Goal: Task Accomplishment & Management: Manage account settings

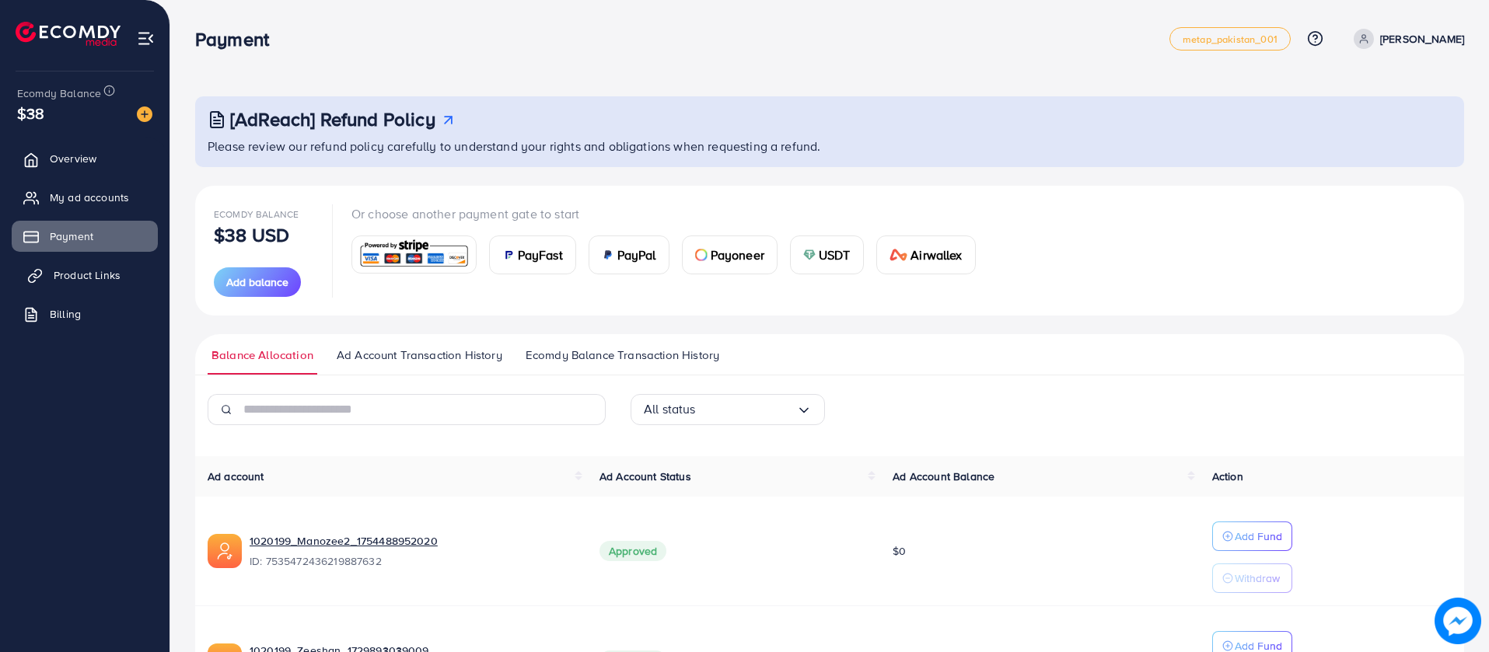
click at [45, 274] on link "Product Links" at bounding box center [85, 275] width 146 height 31
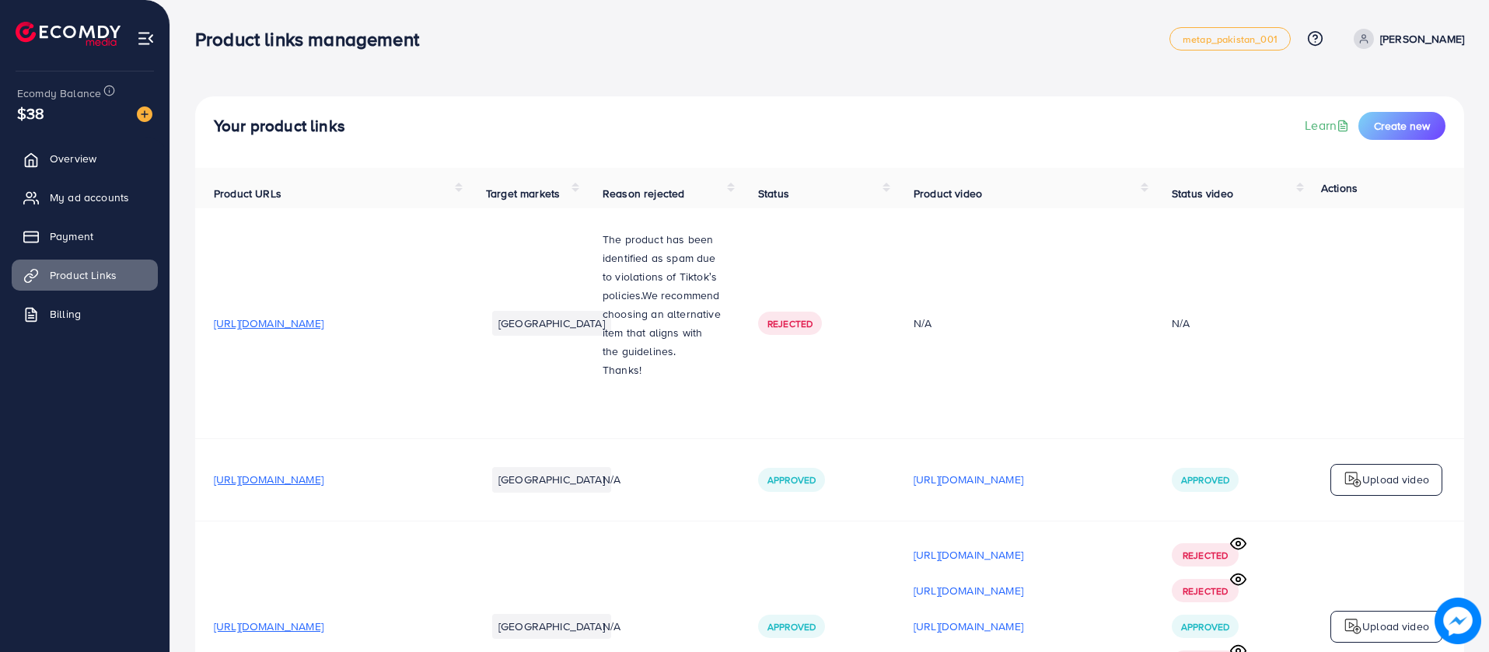
click at [561, 419] on td "[GEOGRAPHIC_DATA]" at bounding box center [525, 323] width 117 height 231
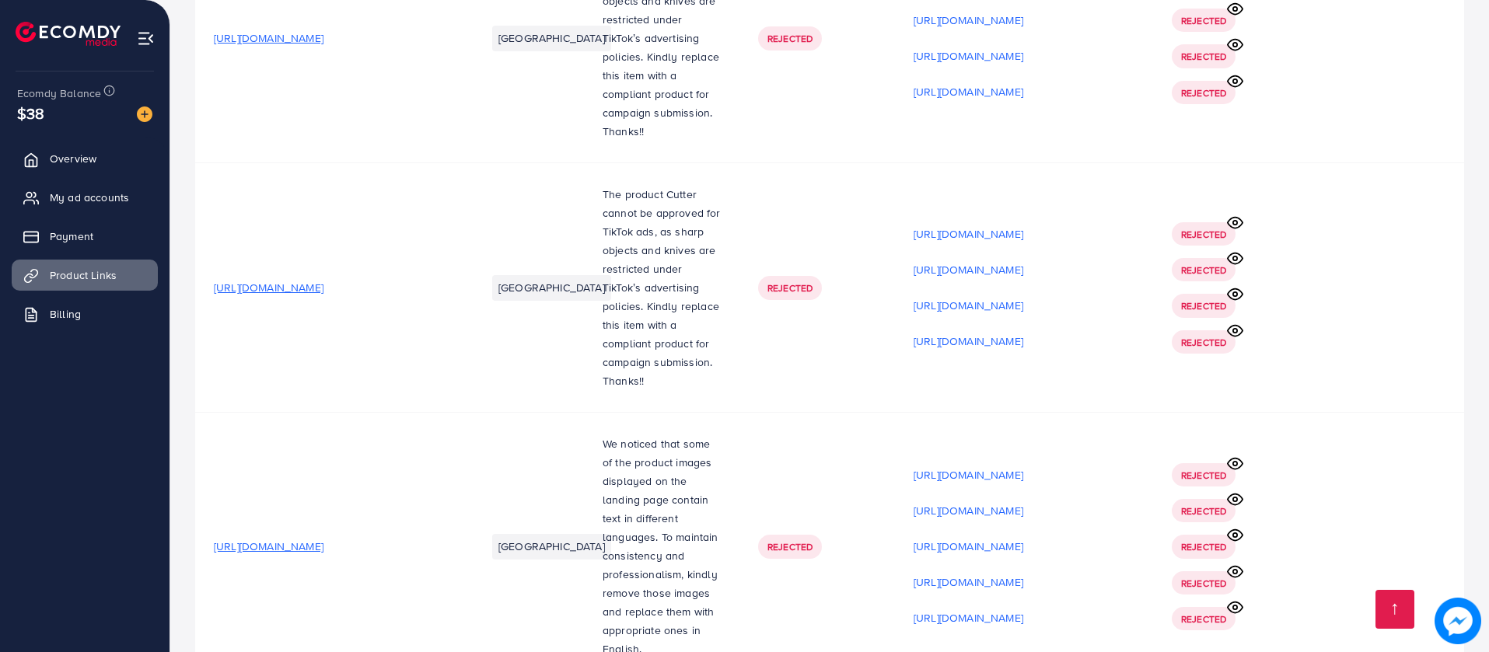
scroll to position [15091, 0]
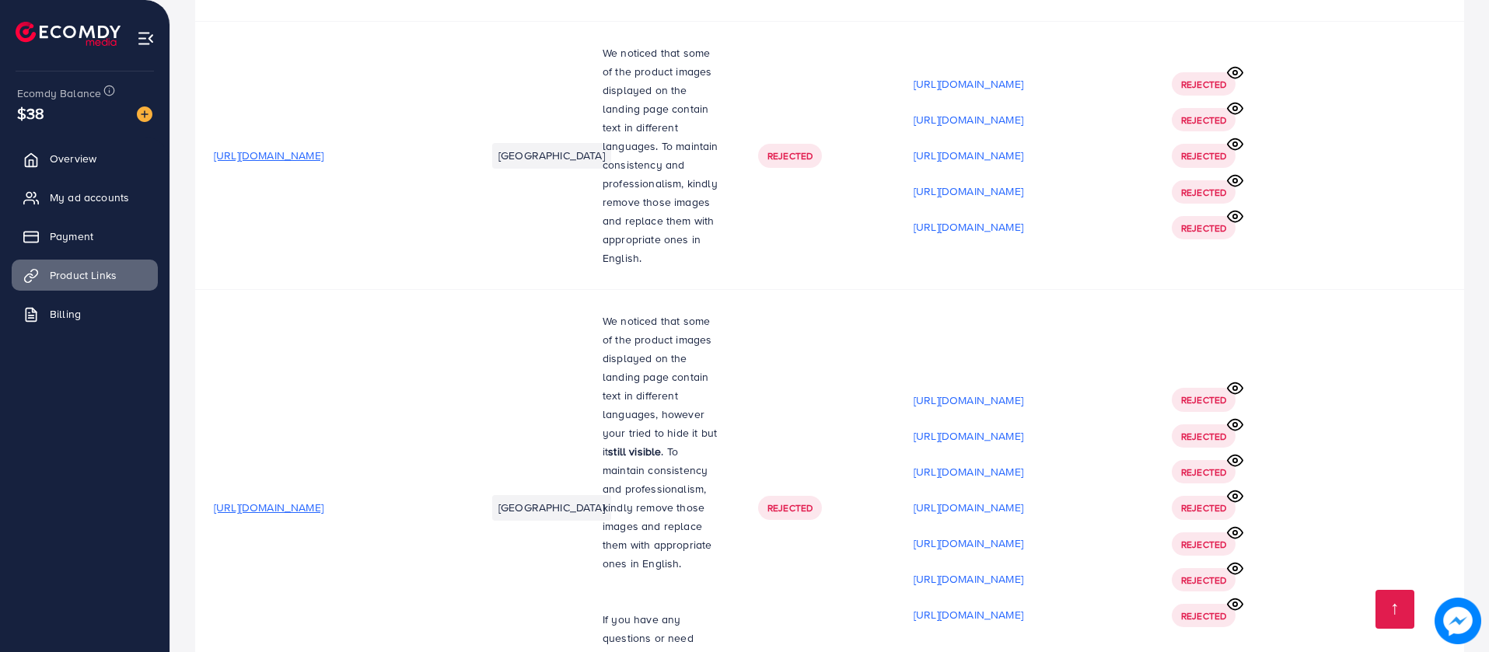
click at [561, 419] on td "[GEOGRAPHIC_DATA]" at bounding box center [525, 508] width 117 height 436
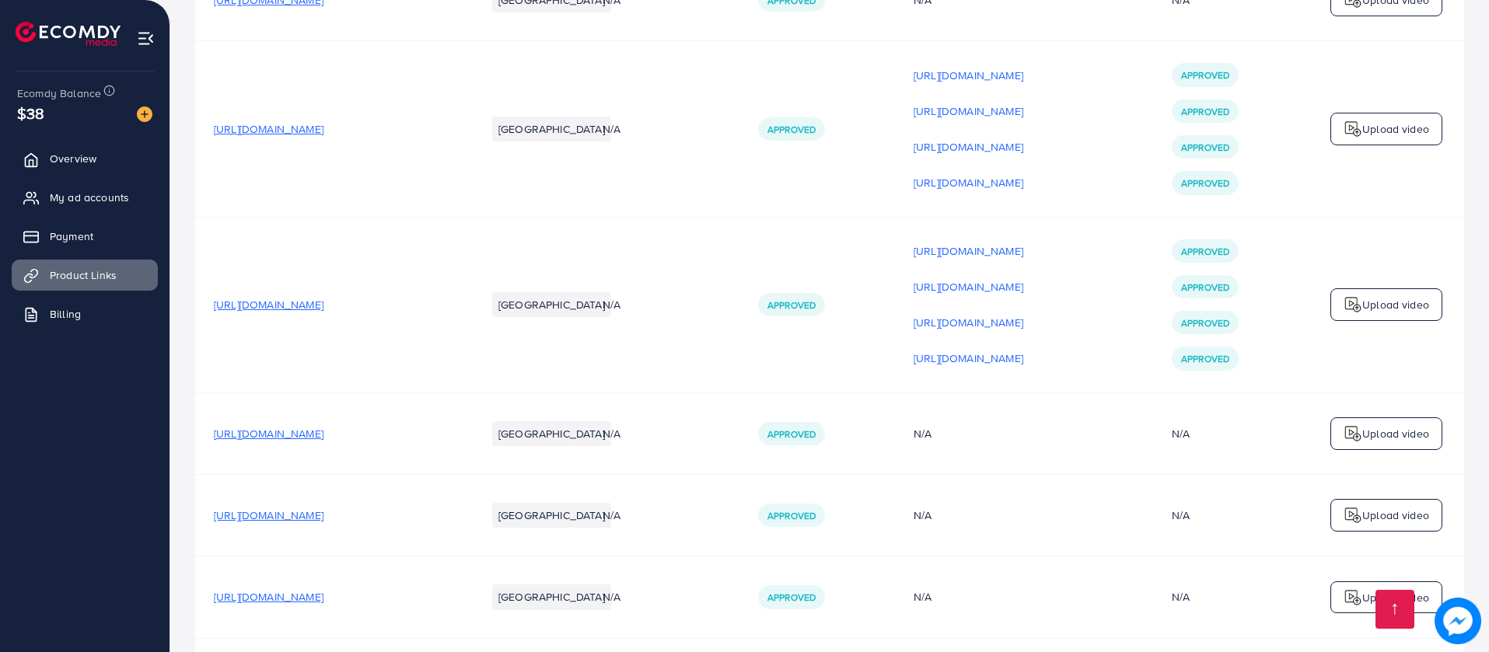
scroll to position [12553, 0]
click at [1411, 508] on p "Upload video" at bounding box center [1395, 517] width 67 height 19
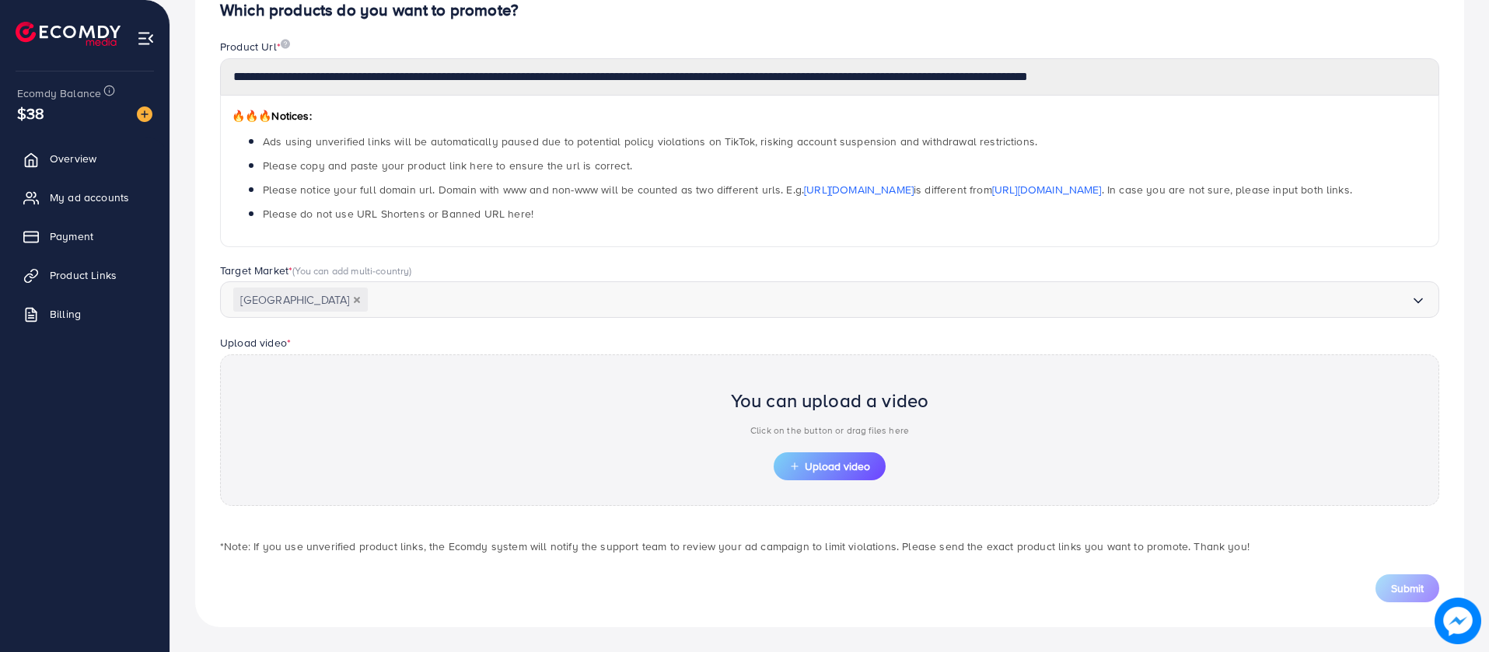
scroll to position [166, 0]
click at [870, 461] on span "Upload video" at bounding box center [829, 466] width 81 height 11
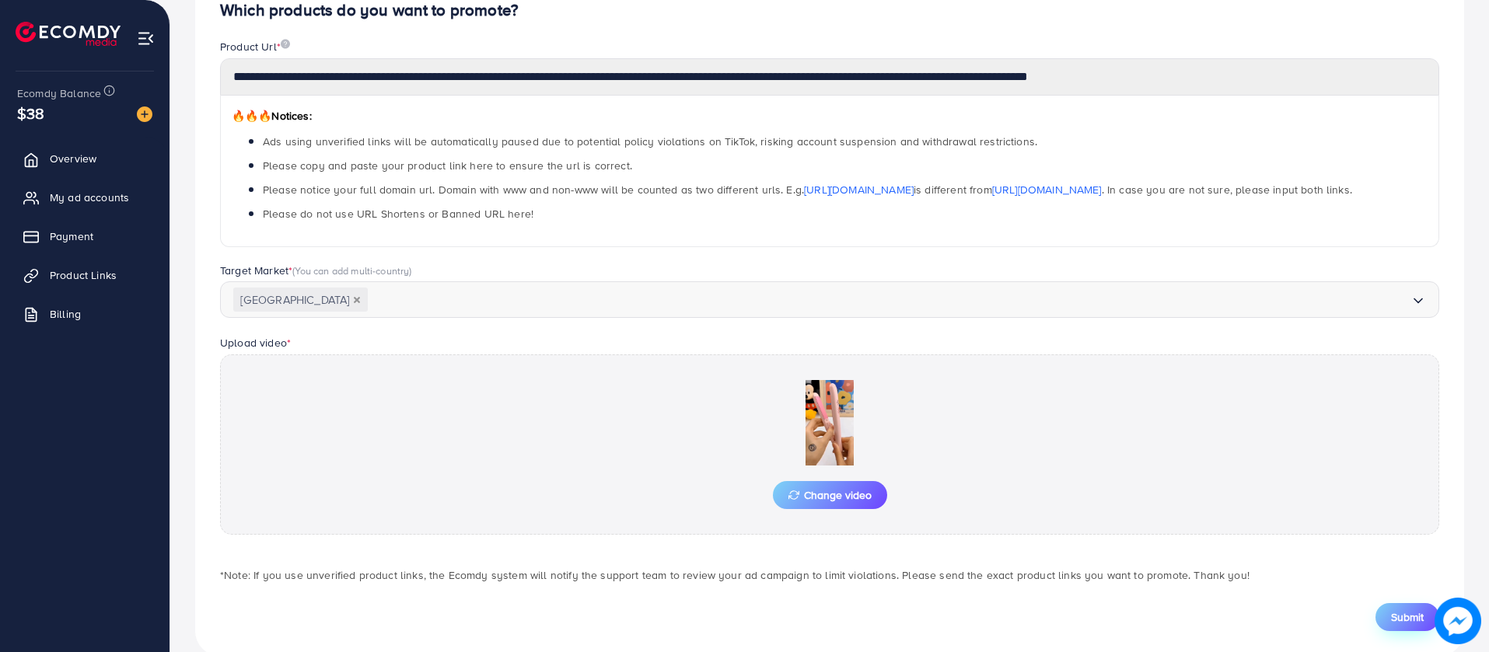
click at [1404, 614] on span "Submit" at bounding box center [1407, 618] width 33 height 16
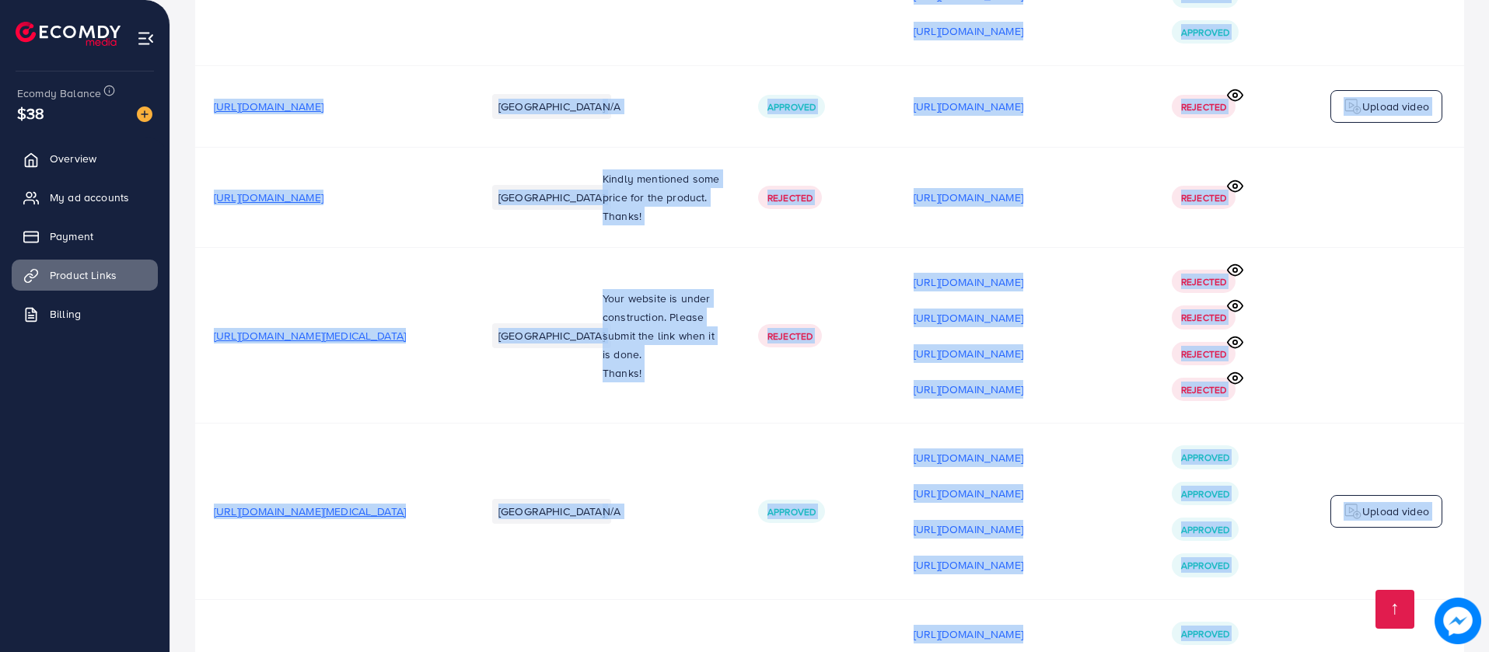
scroll to position [1226, 0]
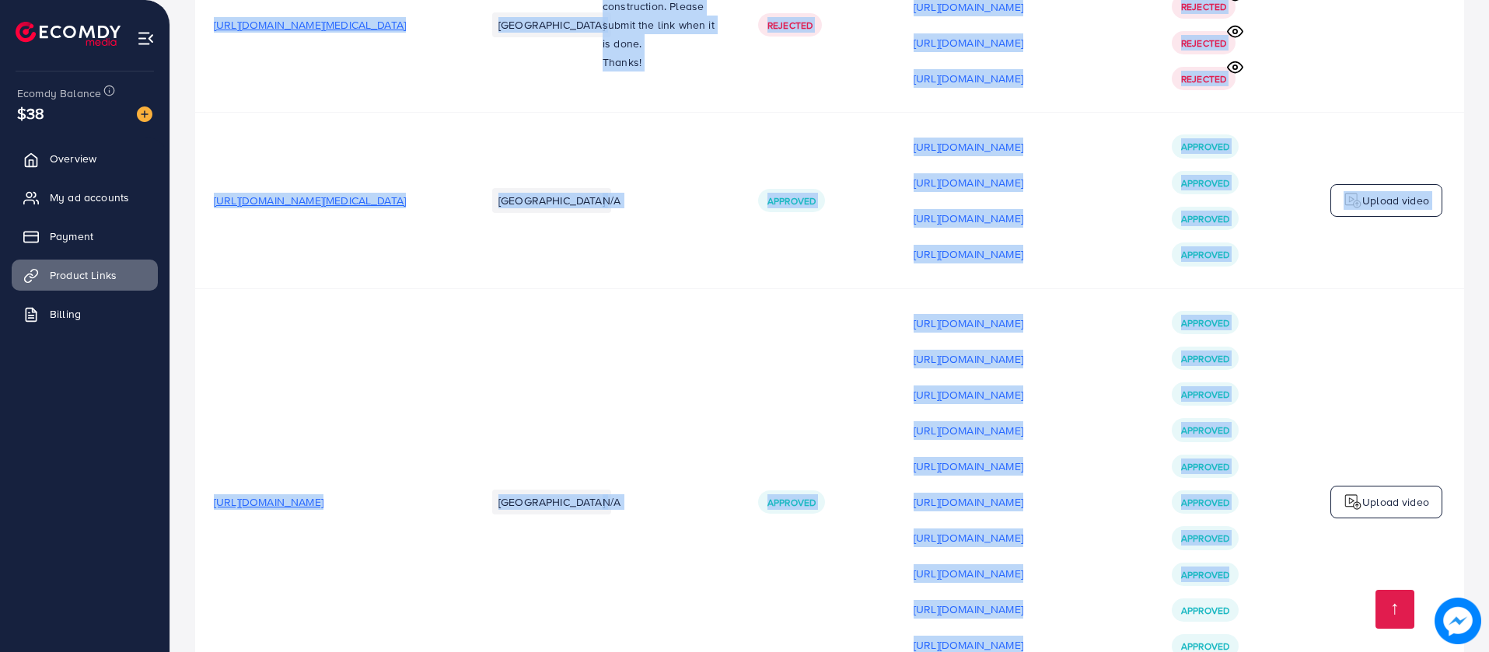
drag, startPoint x: 1405, startPoint y: 614, endPoint x: 1454, endPoint y: 562, distance: 71.5
click at [1454, 562] on td "Upload video" at bounding box center [1387, 502] width 156 height 428
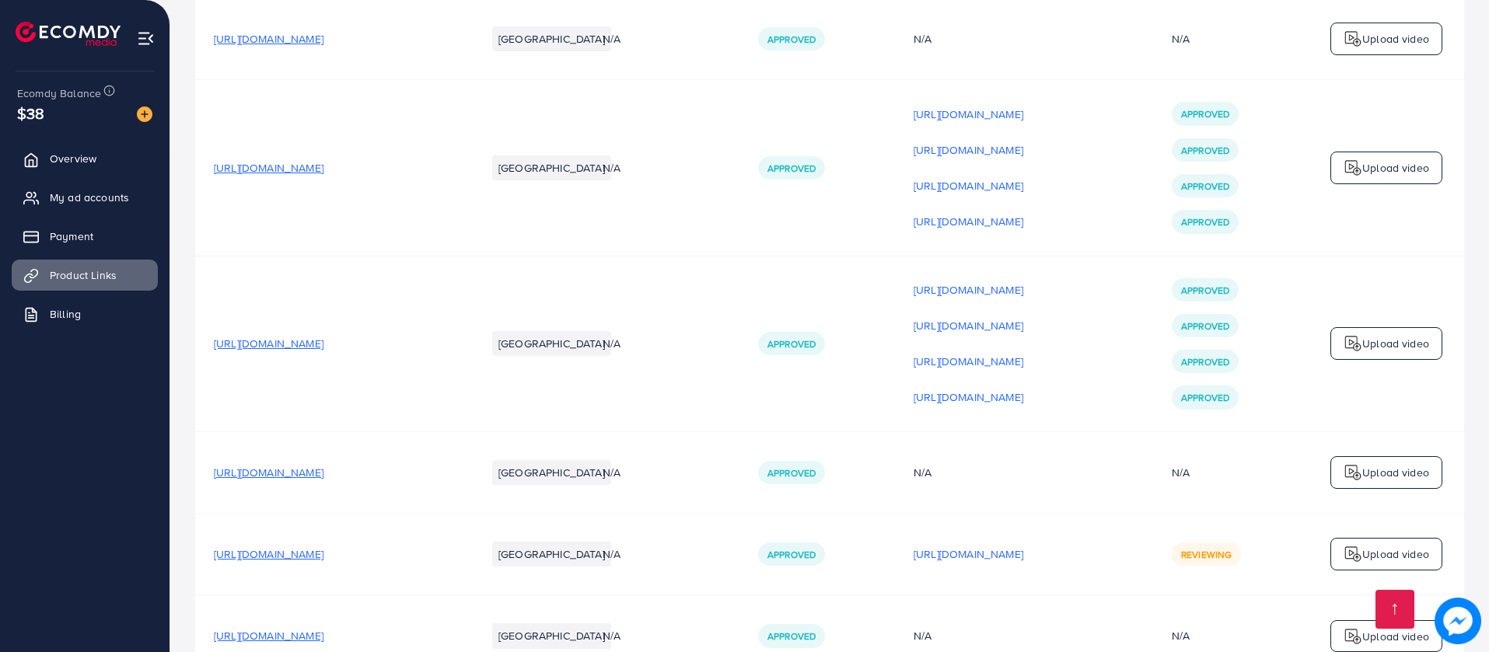
scroll to position [12518, 0]
click at [918, 543] on p "[URL][DOMAIN_NAME]" at bounding box center [969, 552] width 110 height 19
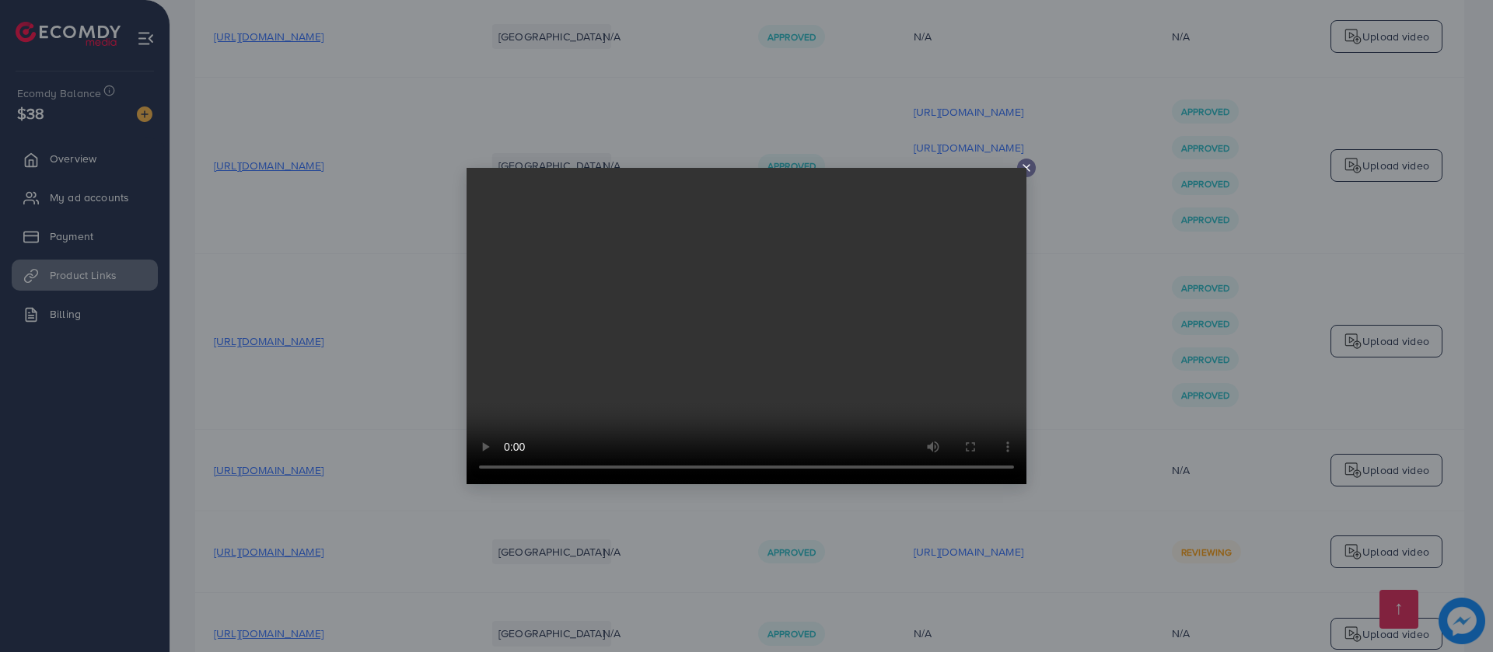
click at [1027, 169] on line at bounding box center [1026, 168] width 6 height 6
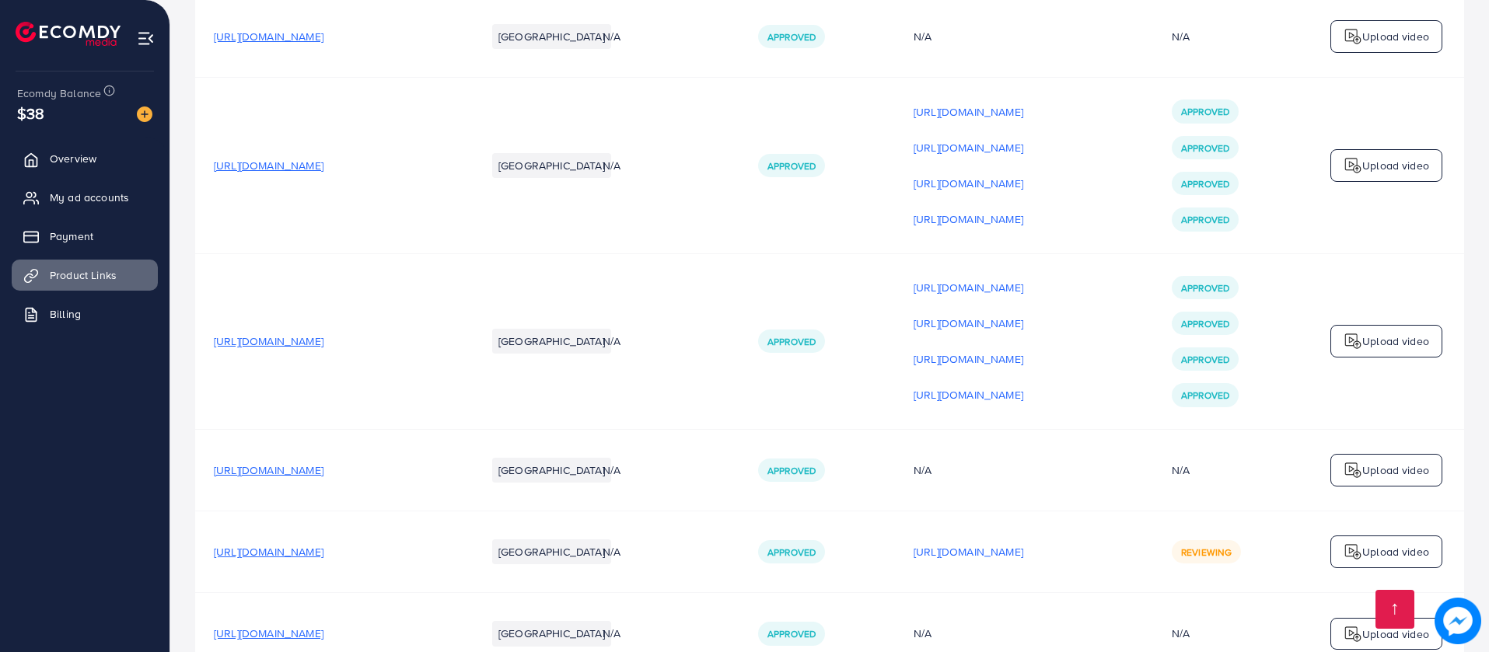
click at [1361, 543] on img at bounding box center [1353, 552] width 19 height 19
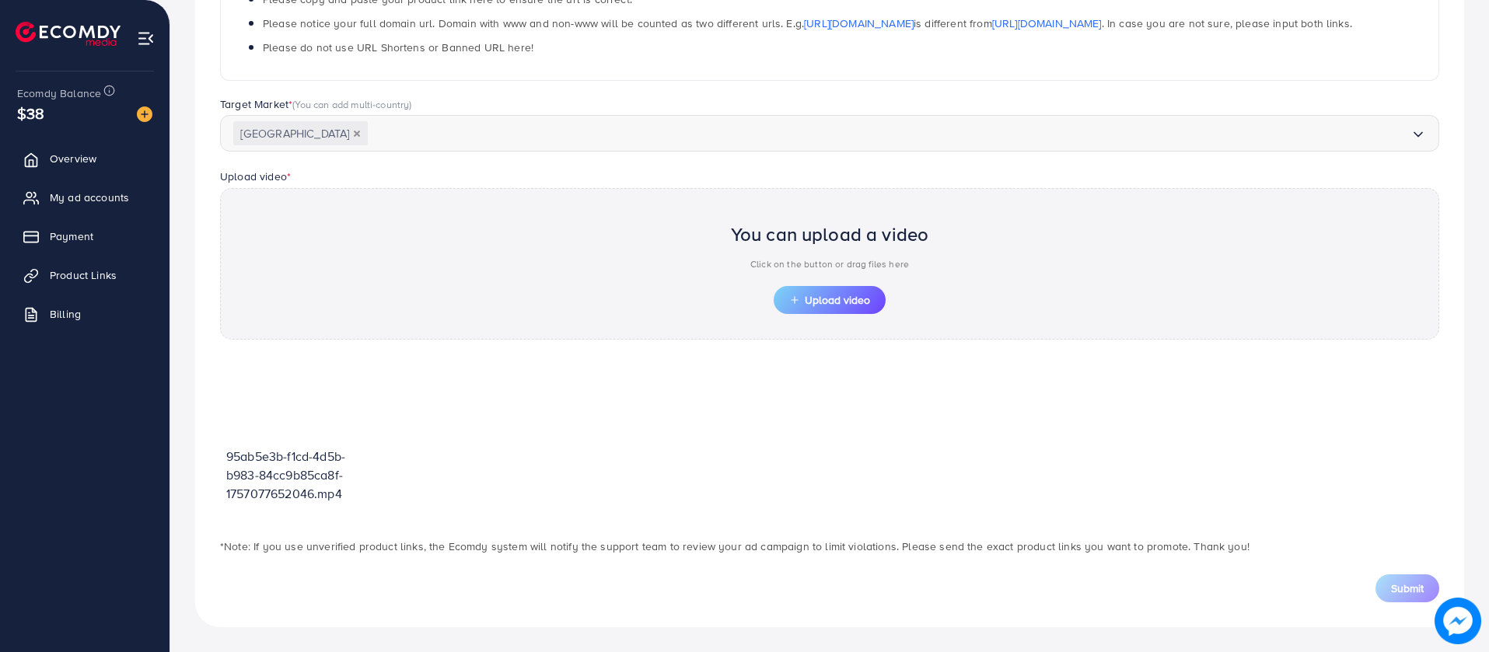
scroll to position [333, 0]
click at [837, 302] on span "Upload video" at bounding box center [829, 300] width 81 height 11
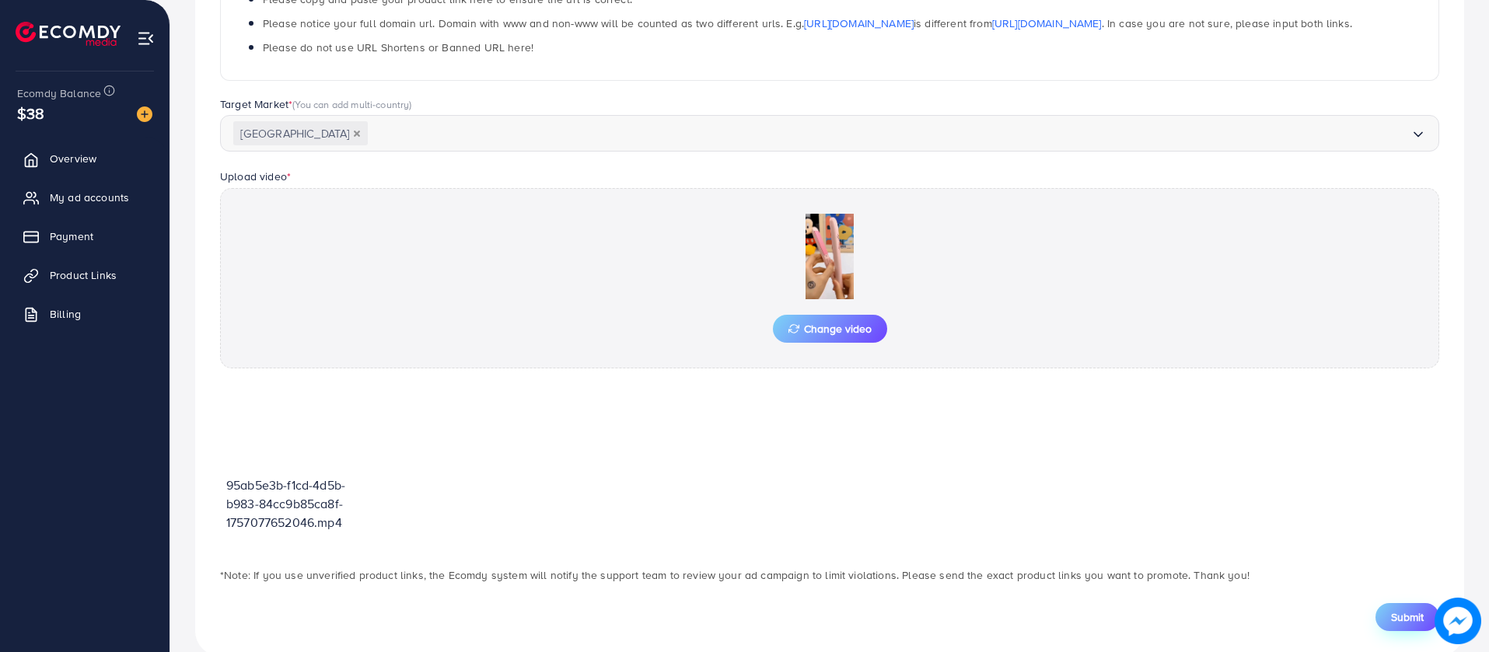
click at [1419, 605] on button "Submit" at bounding box center [1408, 617] width 64 height 28
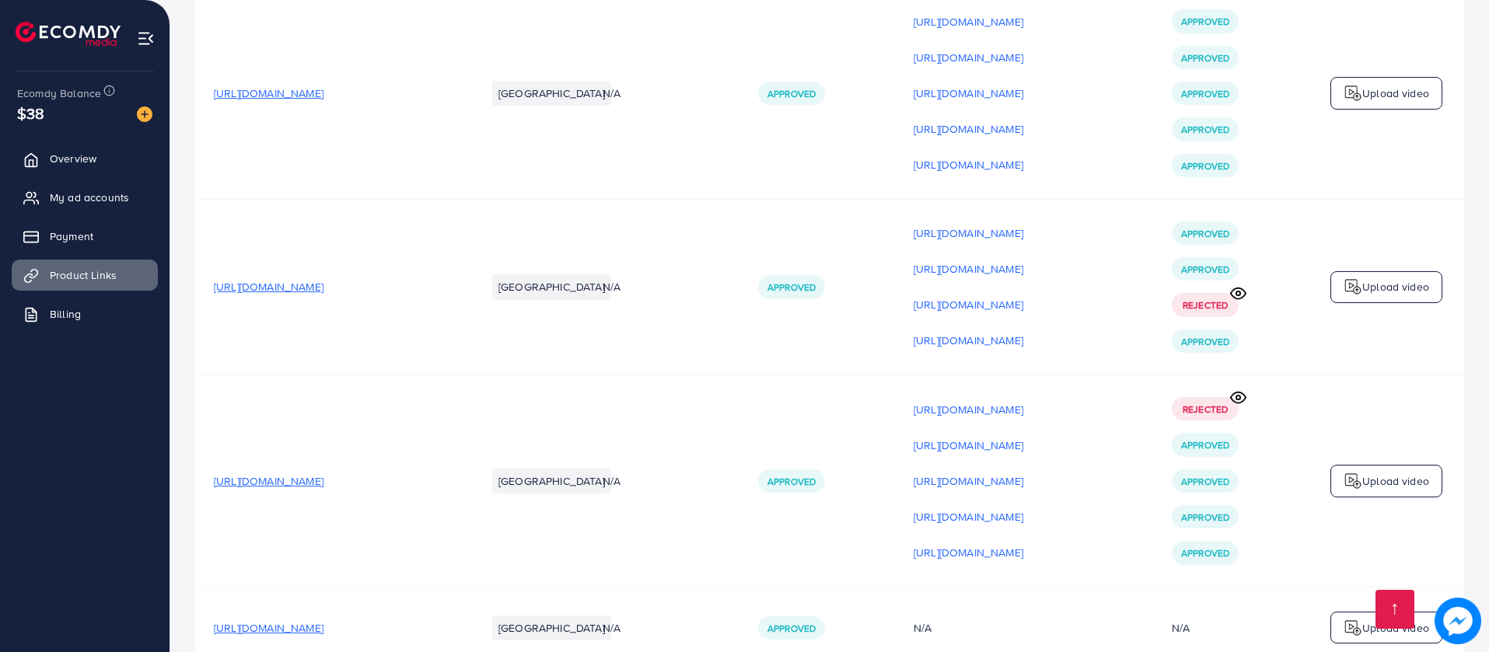
scroll to position [11399, 0]
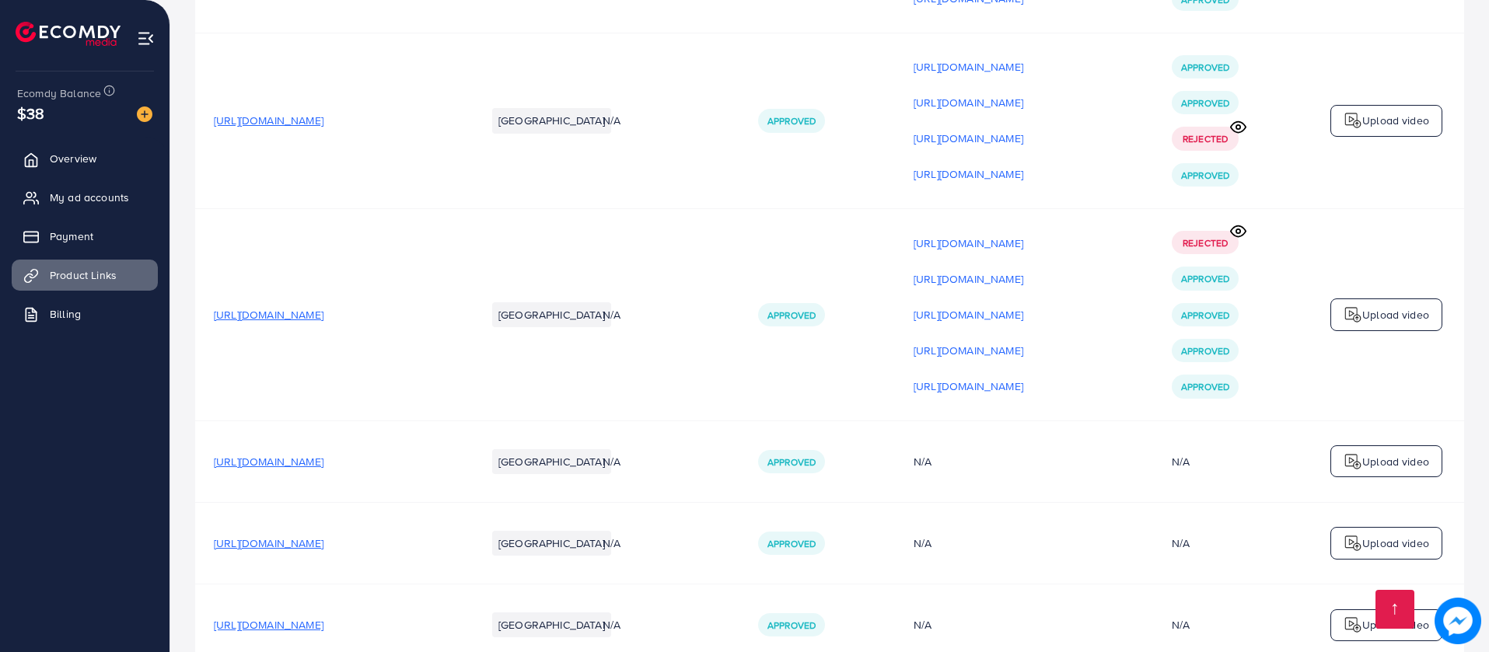
drag, startPoint x: 473, startPoint y: 398, endPoint x: 455, endPoint y: 402, distance: 18.3
click at [455, 502] on td "[URL][DOMAIN_NAME]" at bounding box center [331, 543] width 272 height 82
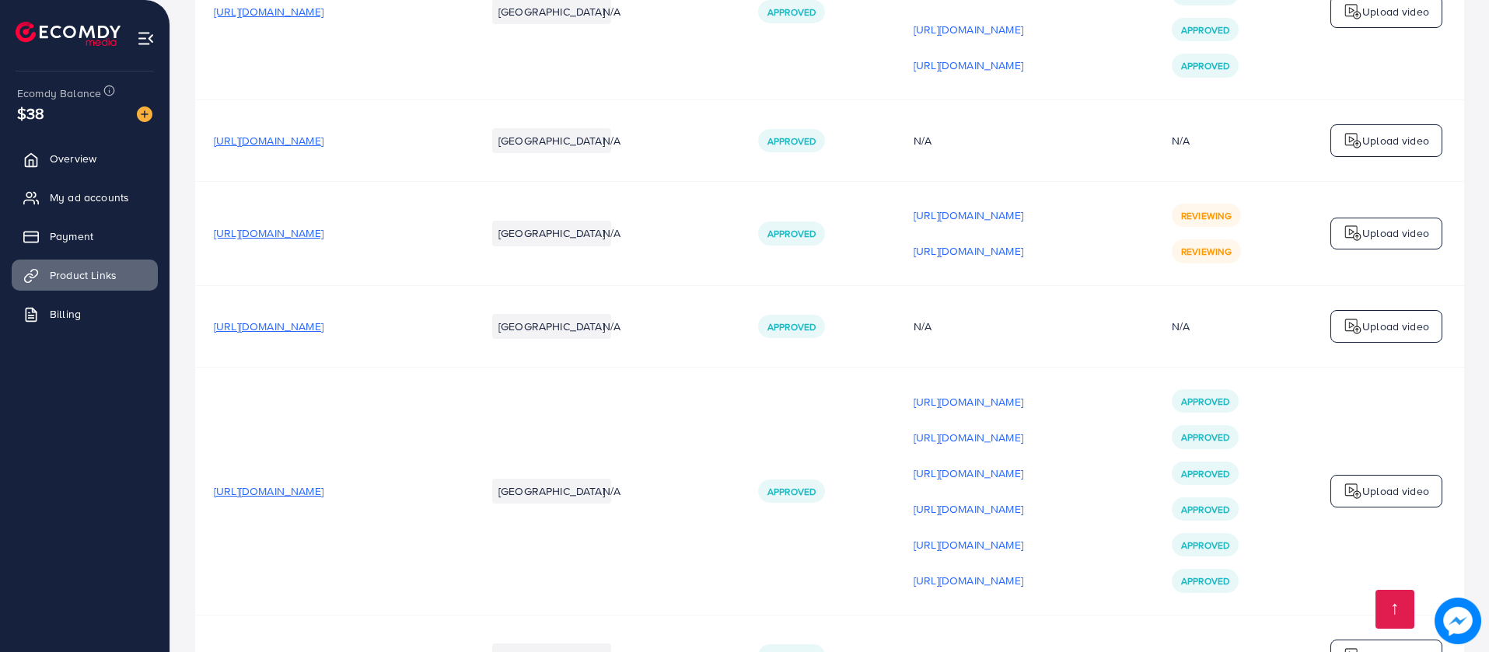
scroll to position [12845, 0]
click at [323, 228] on span "[URL][DOMAIN_NAME]" at bounding box center [269, 236] width 110 height 16
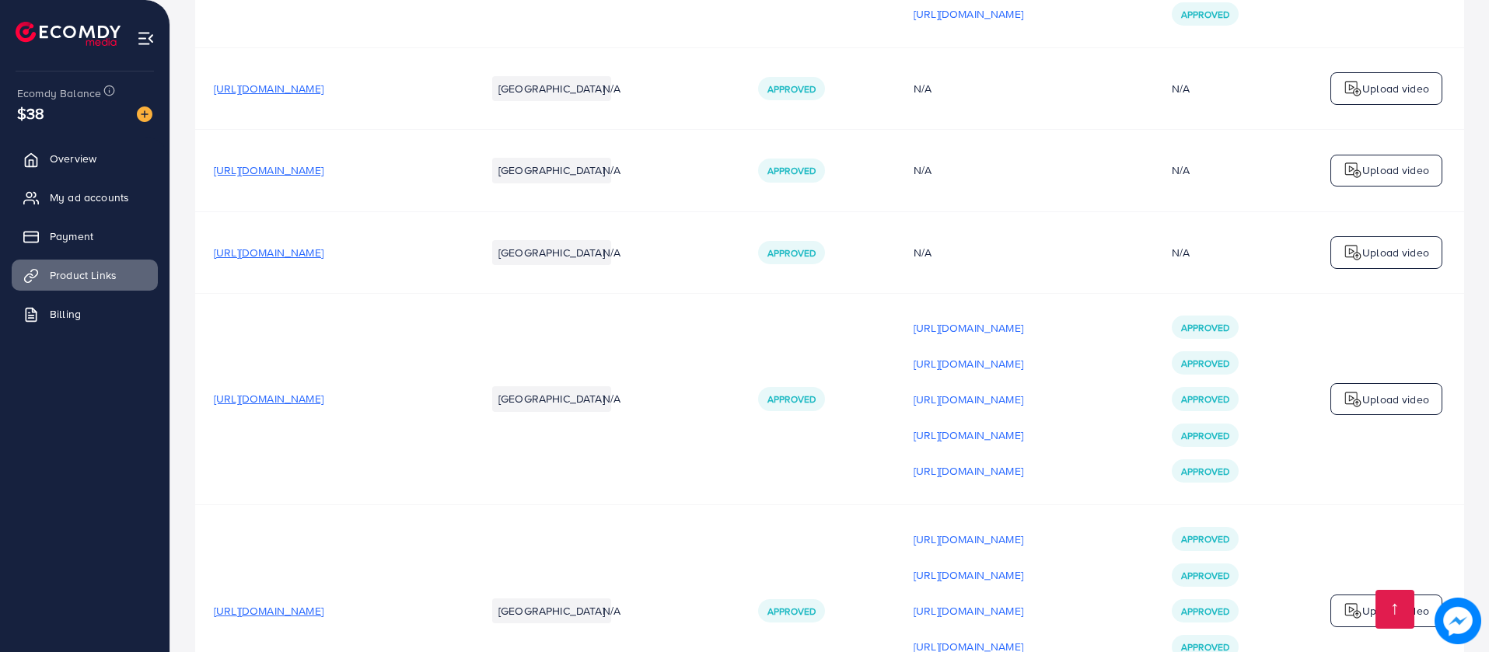
scroll to position [10691, 0]
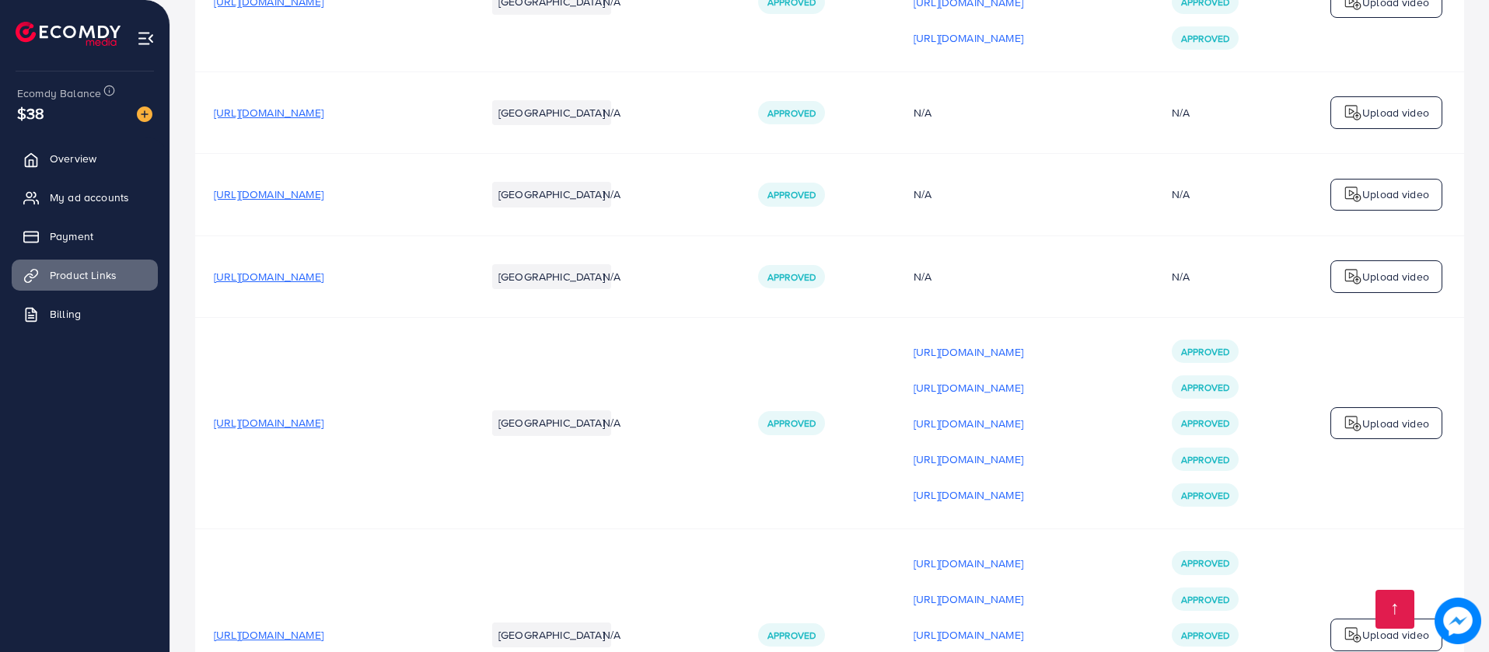
click at [323, 415] on span "[URL][DOMAIN_NAME]" at bounding box center [269, 423] width 110 height 16
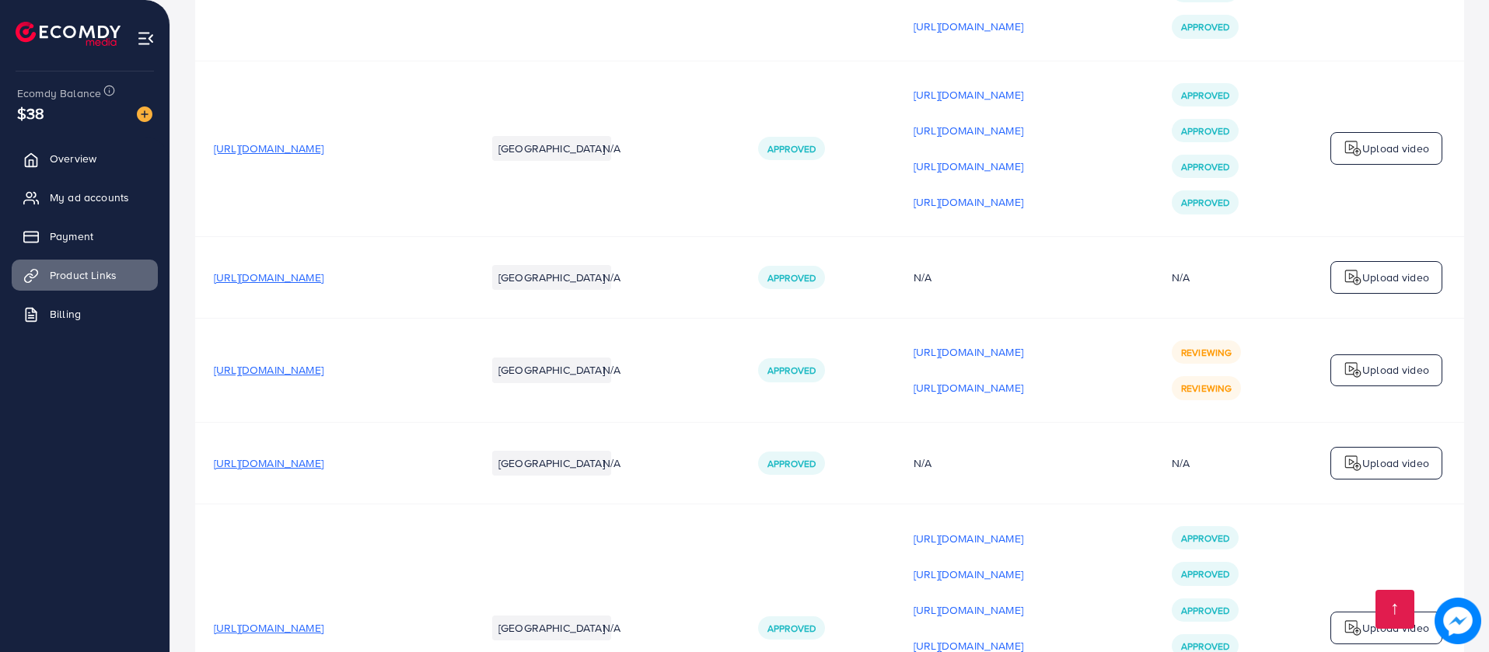
scroll to position [12709, 0]
click at [323, 364] on span "[URL][DOMAIN_NAME]" at bounding box center [269, 372] width 110 height 16
click at [143, 246] on link "Payment" at bounding box center [85, 236] width 146 height 31
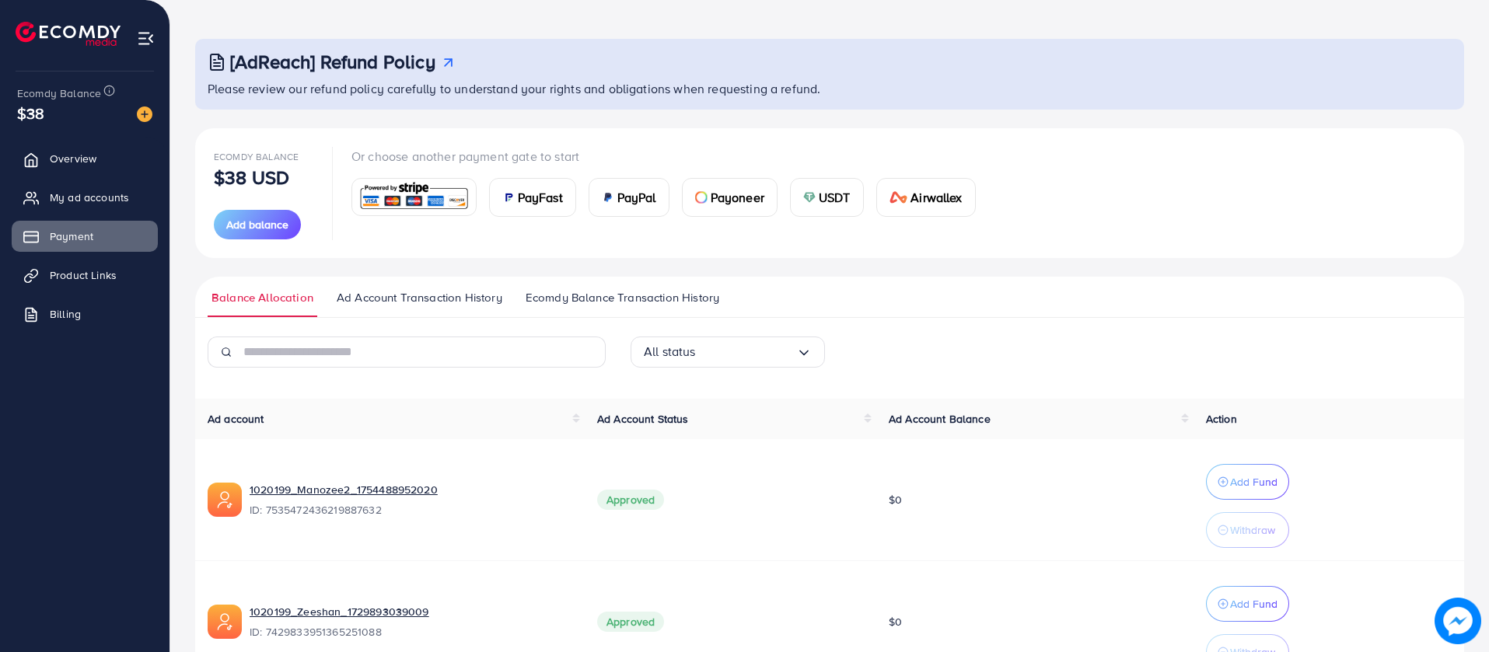
scroll to position [154, 0]
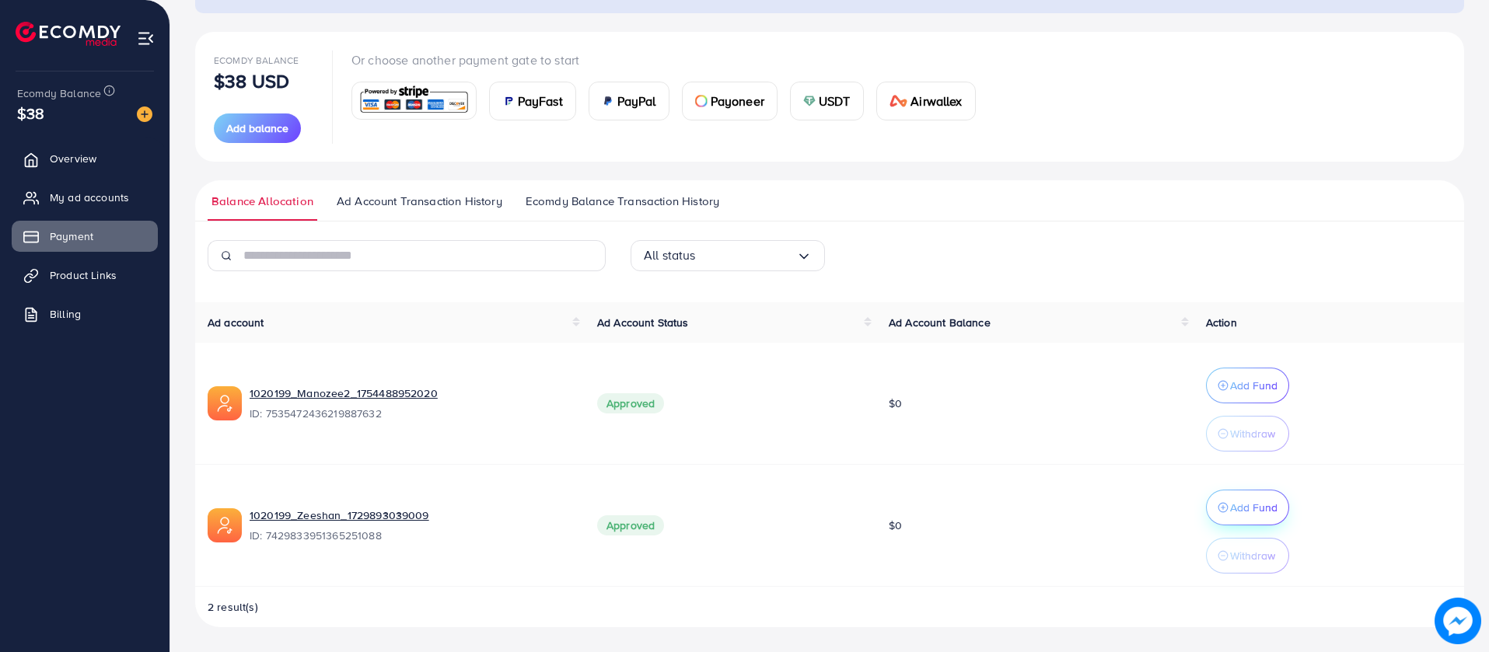
click at [1212, 497] on button "Add Fund" at bounding box center [1247, 508] width 83 height 36
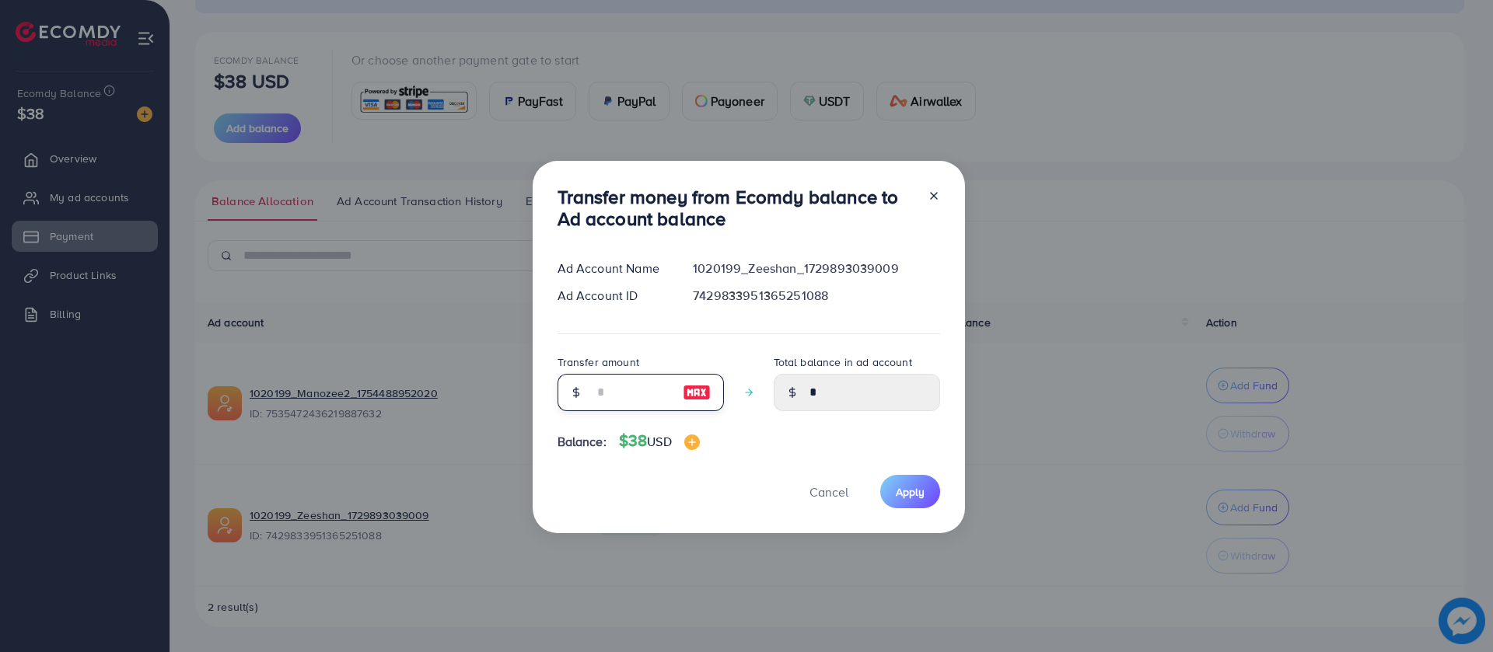
click at [606, 396] on input "number" at bounding box center [632, 392] width 78 height 37
type input "*"
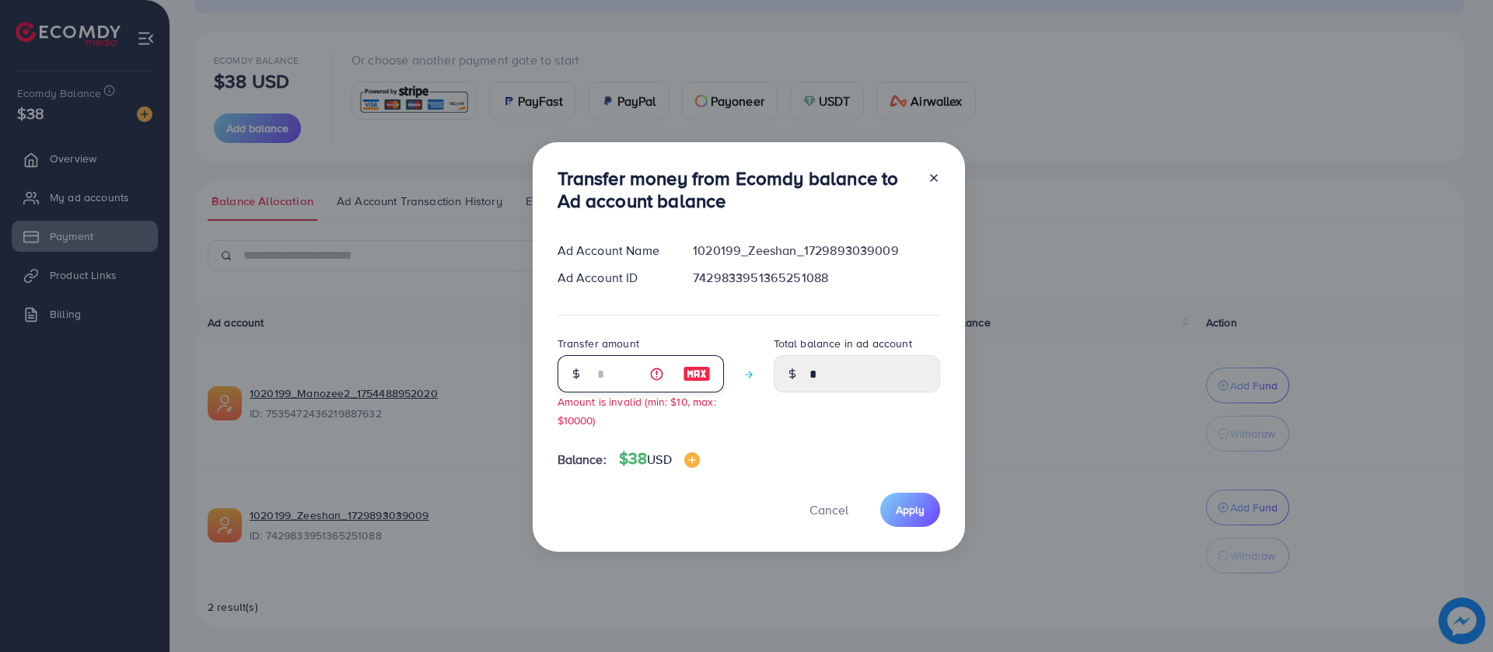
type input "****"
type input "**"
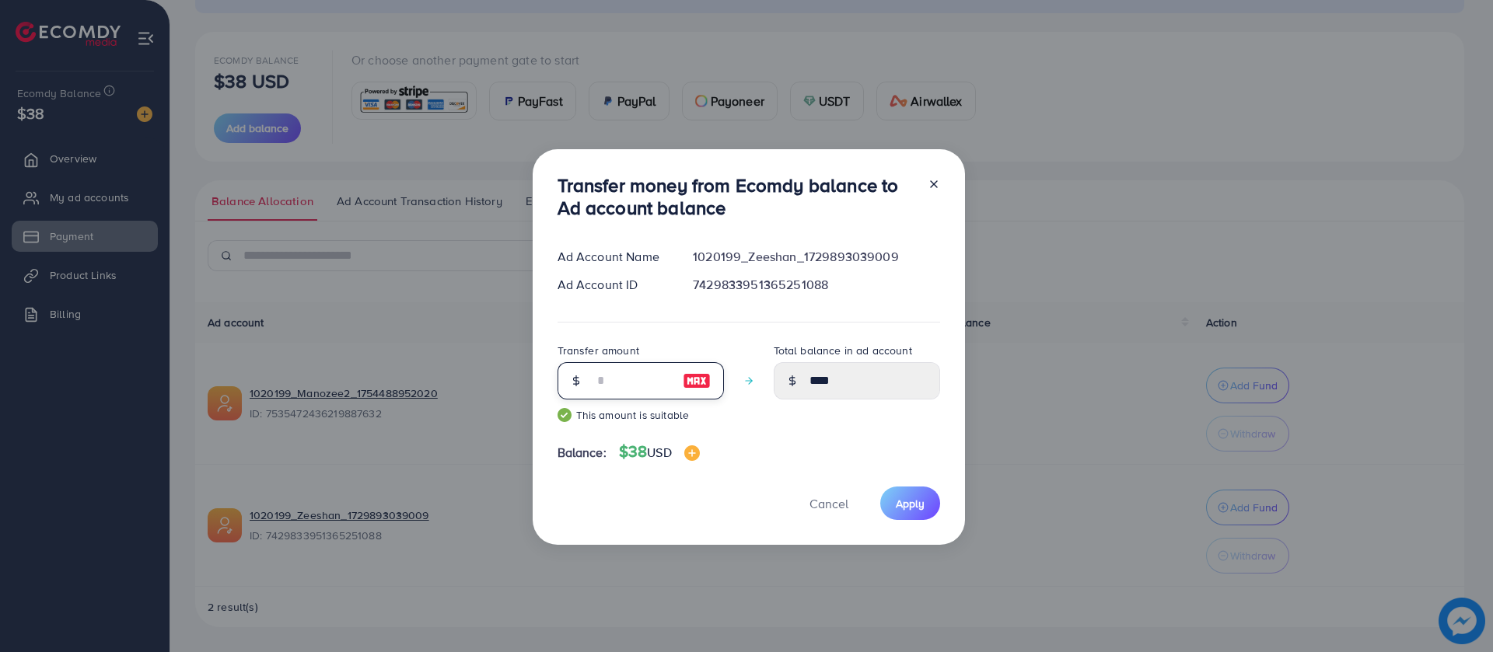
type input "*****"
type input "**"
click at [920, 515] on button "Apply" at bounding box center [910, 503] width 60 height 33
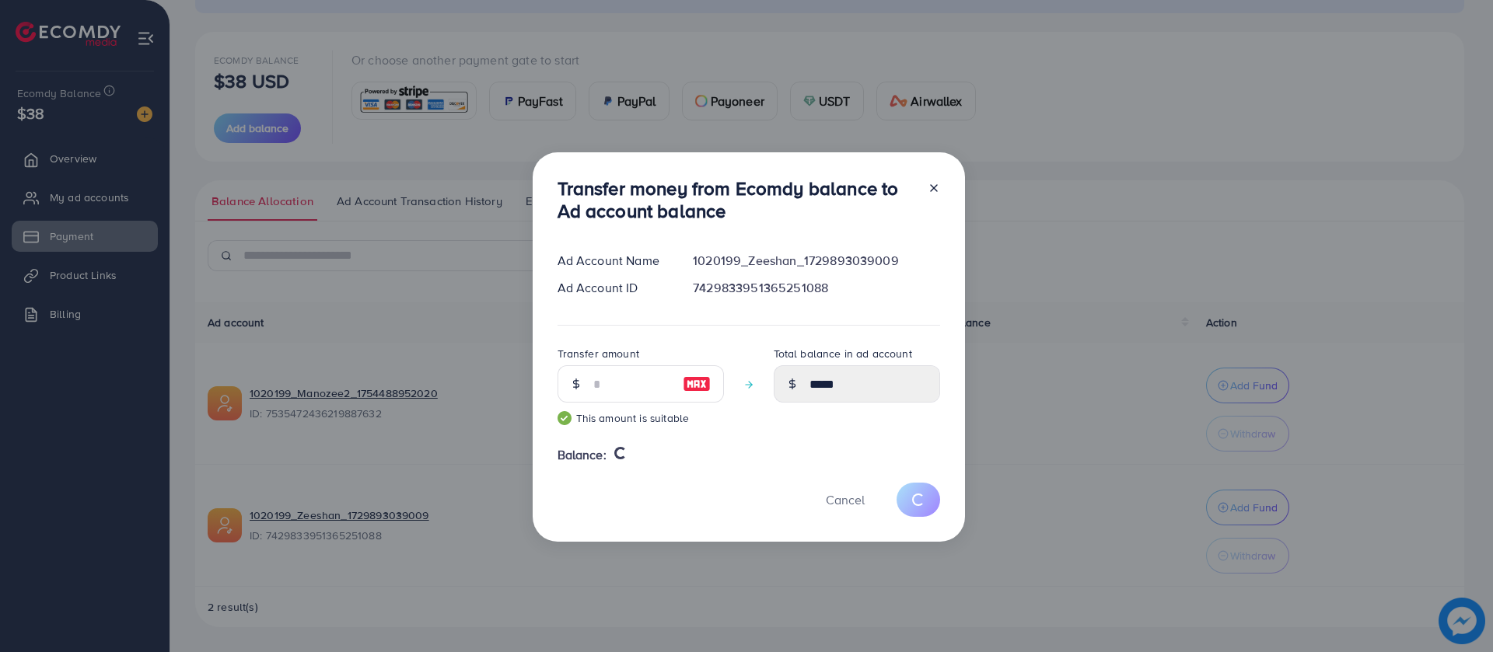
type input "*"
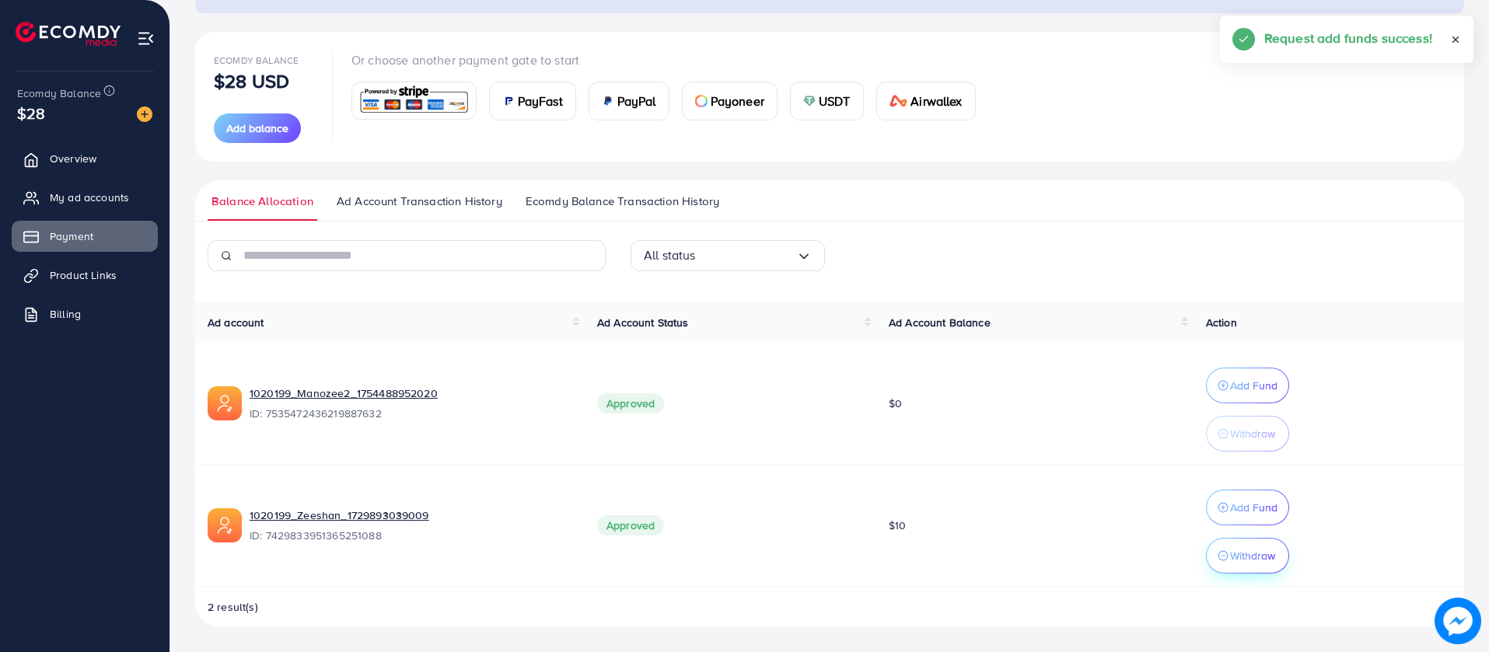
click at [1256, 548] on p "Withdraw" at bounding box center [1252, 556] width 45 height 19
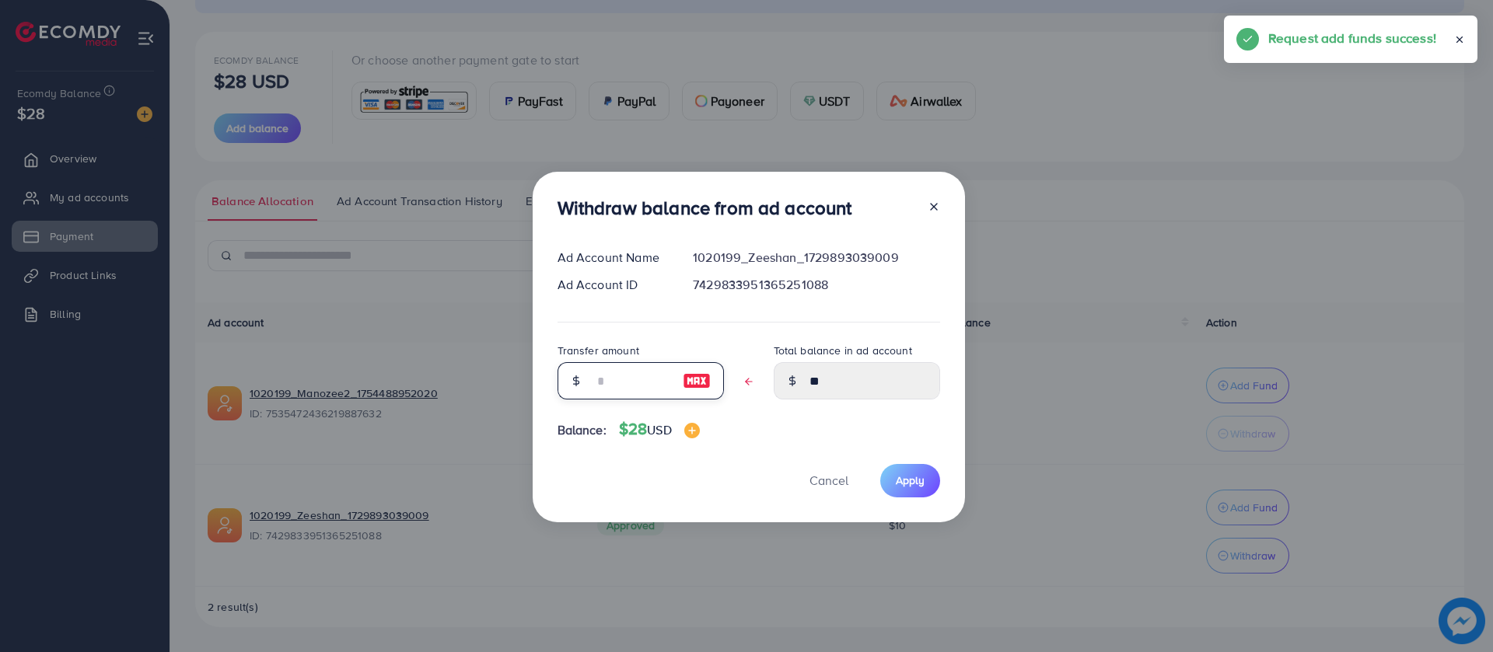
click at [622, 392] on input "text" at bounding box center [632, 380] width 78 height 37
type input "*"
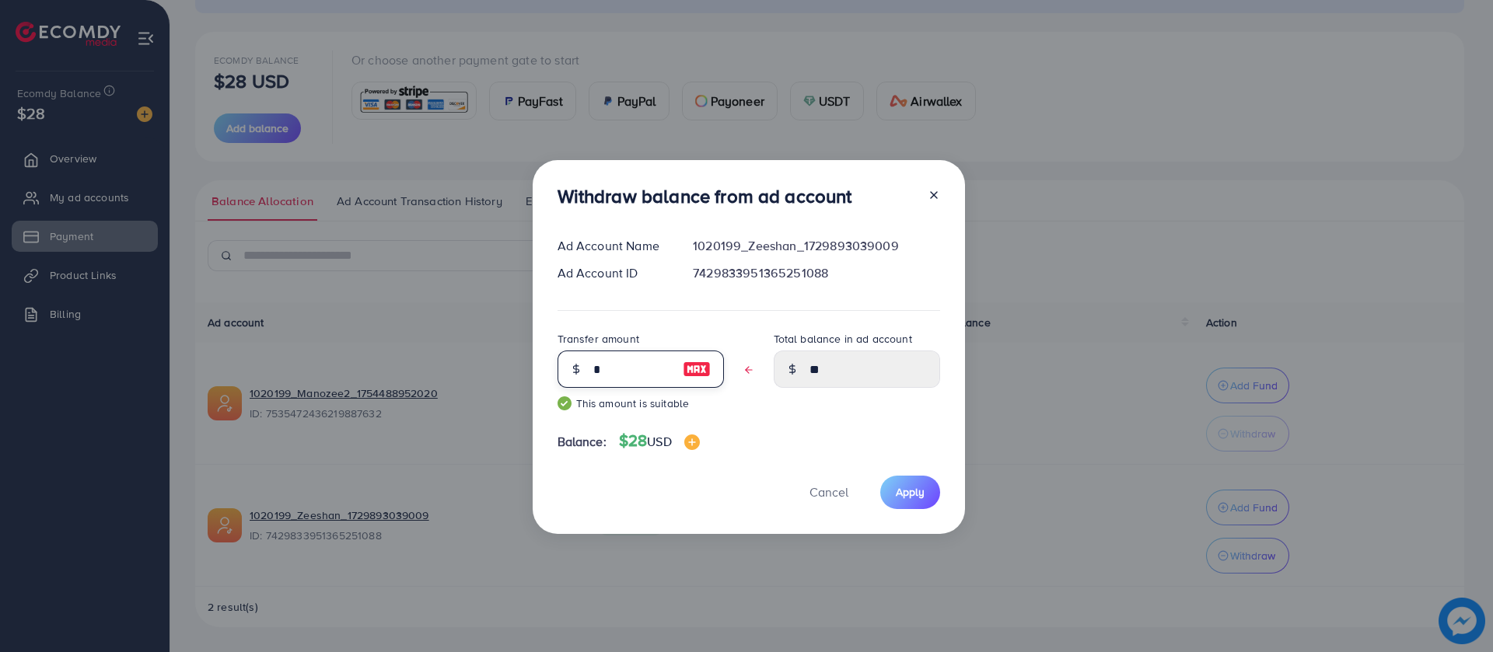
type input "****"
type input "*"
click at [932, 495] on button "Apply" at bounding box center [910, 492] width 60 height 33
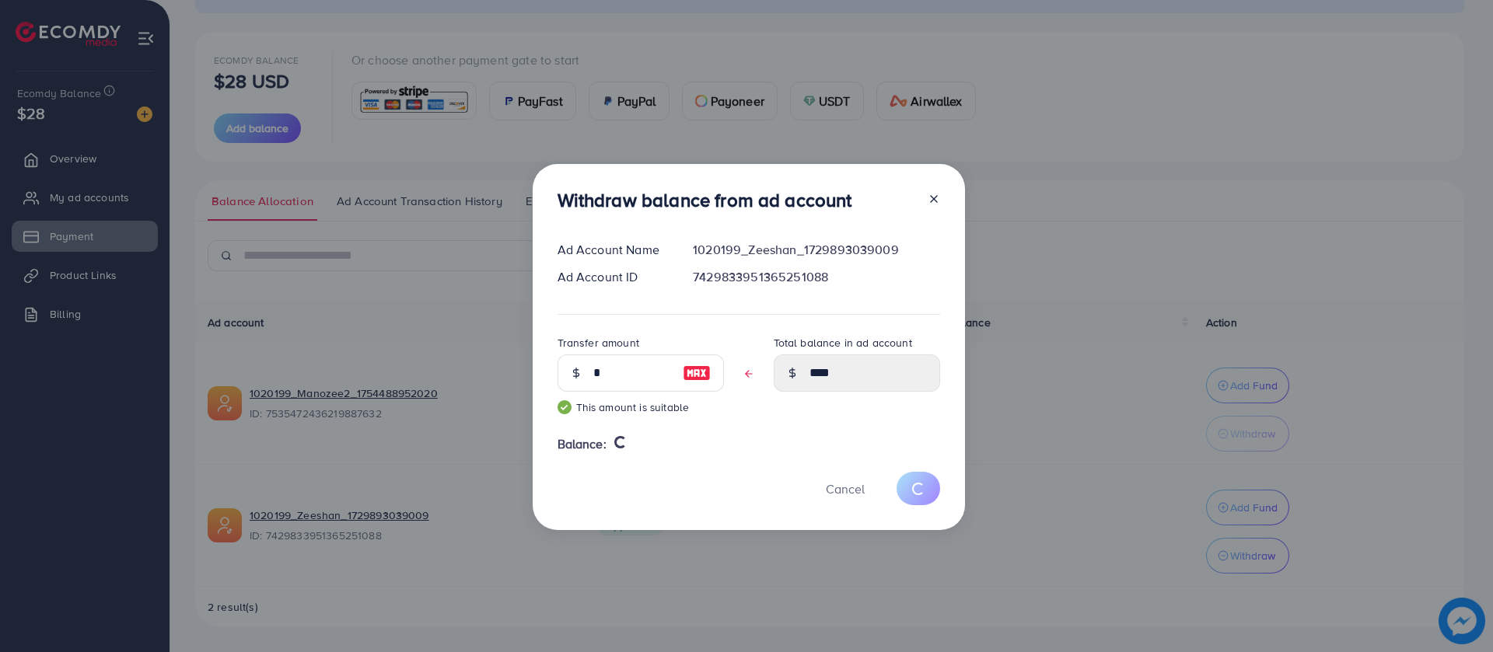
type input "**"
